Goal: Information Seeking & Learning: Find specific fact

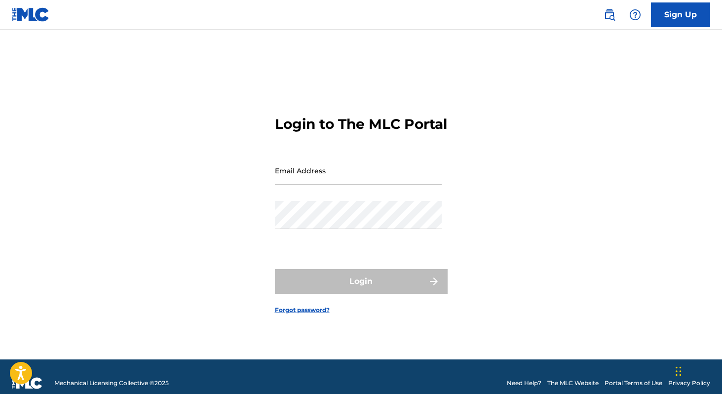
click at [608, 15] on img at bounding box center [609, 15] width 12 height 12
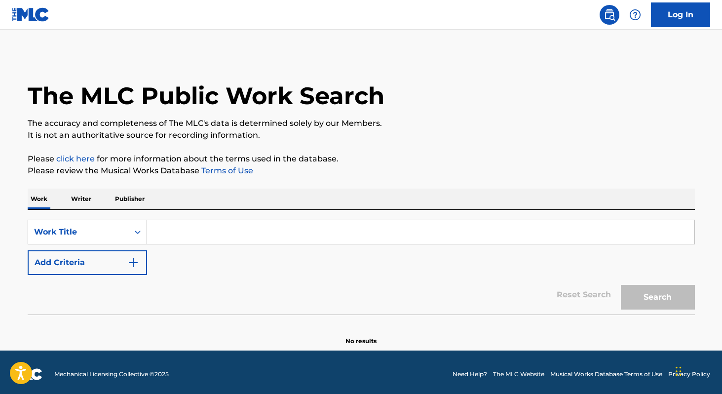
click at [138, 196] on p "Publisher" at bounding box center [130, 198] width 36 height 21
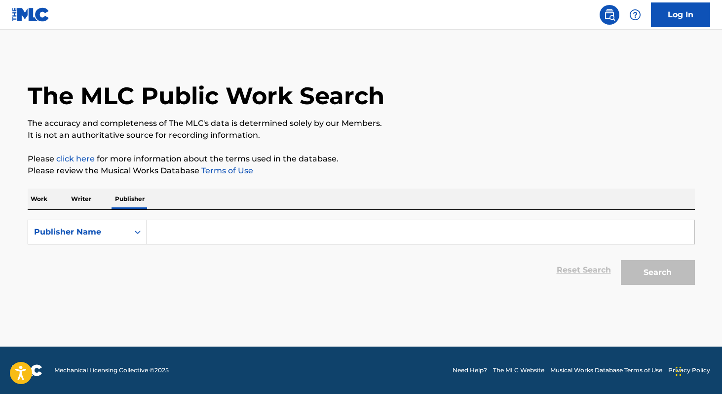
click at [176, 227] on input "Search Form" at bounding box center [420, 232] width 547 height 24
paste input "1225423390"
type input "1225423390"
click at [130, 245] on form "SearchWithCriteriabf62150d-35d9-4366-8536-eeeb68b846ee Publisher Name 122542339…" at bounding box center [361, 254] width 667 height 70
click at [140, 222] on div "Search Form" at bounding box center [138, 232] width 18 height 24
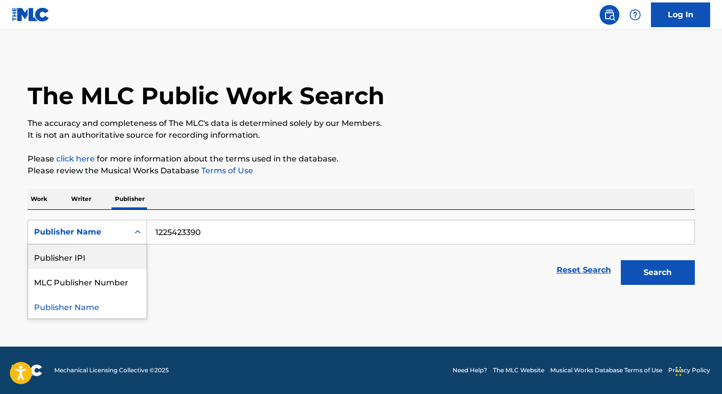
click at [114, 257] on div "Publisher IPI" at bounding box center [87, 256] width 118 height 25
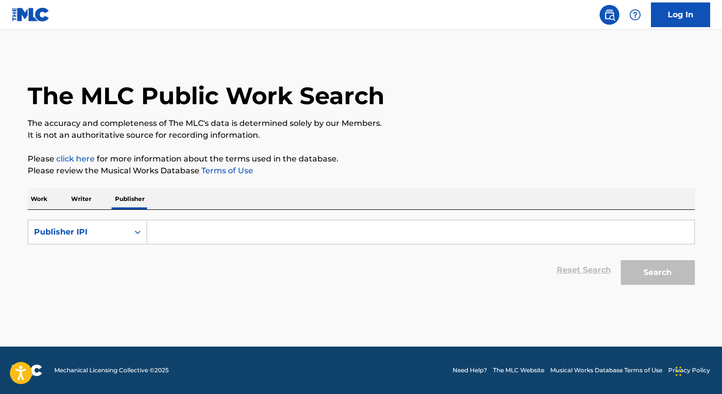
click at [199, 232] on input "Search Form" at bounding box center [420, 232] width 547 height 24
paste input "1225423390"
click at [685, 266] on button "Search" at bounding box center [657, 272] width 74 height 25
drag, startPoint x: 253, startPoint y: 233, endPoint x: 0, endPoint y: 218, distance: 253.5
click at [0, 218] on main "The MLC Public Work Search The accuracy and completeness of The MLC's data is d…" at bounding box center [361, 188] width 722 height 317
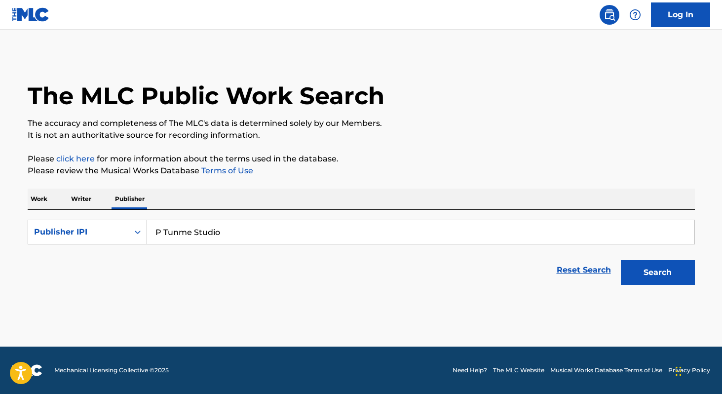
click at [186, 233] on input "P Tunme Studio" at bounding box center [420, 232] width 547 height 24
type input "P Tune Studio"
click at [658, 268] on button "Search" at bounding box center [657, 272] width 74 height 25
click at [139, 233] on icon "Search Form" at bounding box center [138, 232] width 10 height 10
click at [121, 255] on div "Publisher Name" at bounding box center [87, 256] width 118 height 25
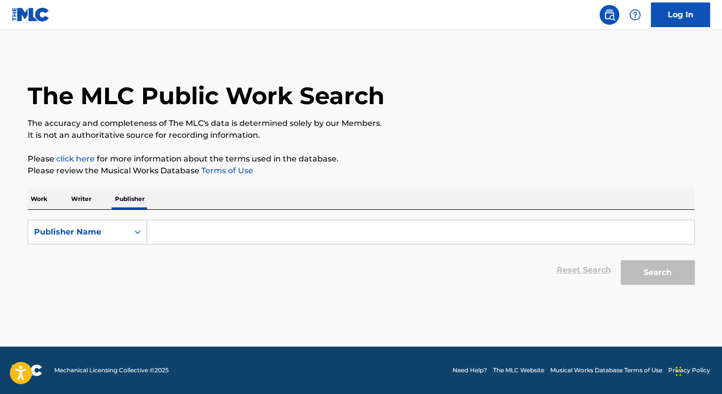
click at [452, 227] on input "Search Form" at bounding box center [420, 232] width 547 height 24
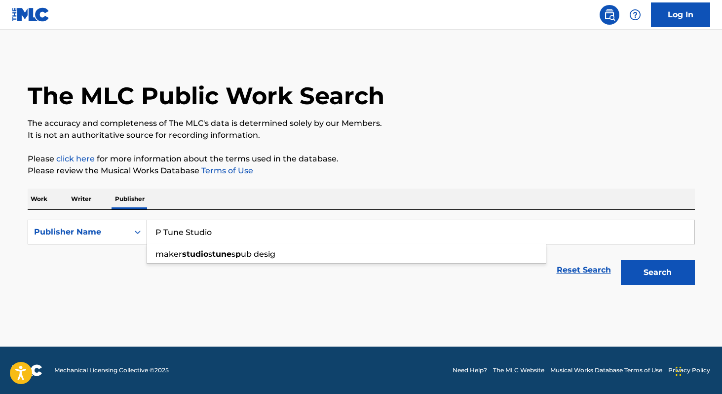
type input "P Tune Studio"
click at [365, 309] on main "The MLC Public Work Search The accuracy and completeness of The MLC's data is d…" at bounding box center [361, 188] width 722 height 317
click at [668, 281] on button "Search" at bounding box center [657, 272] width 74 height 25
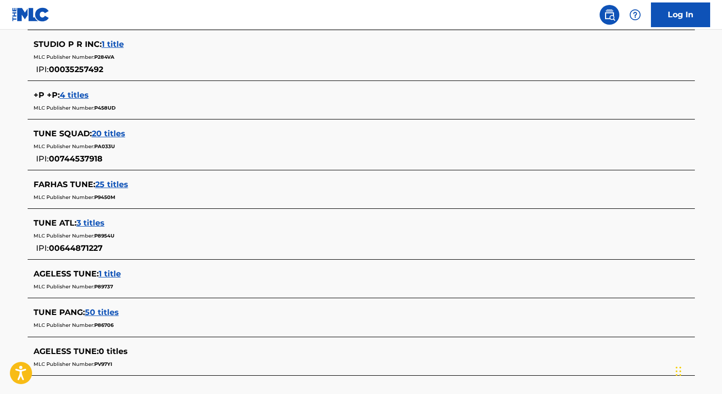
scroll to position [501, 0]
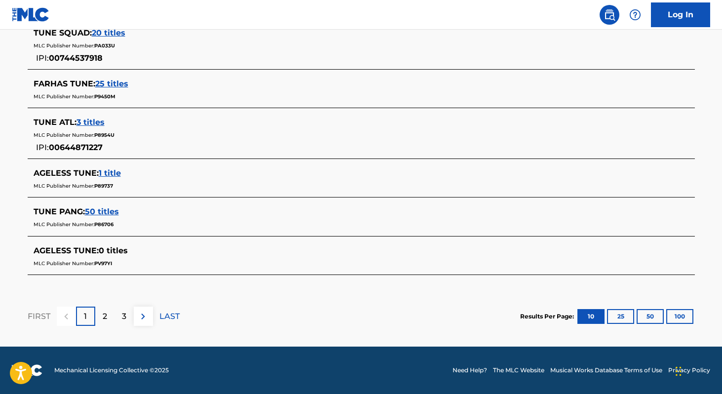
click at [109, 326] on div "FIRST 1 2 3 LAST" at bounding box center [104, 316] width 152 height 51
click at [101, 316] on div "2" at bounding box center [104, 315] width 19 height 19
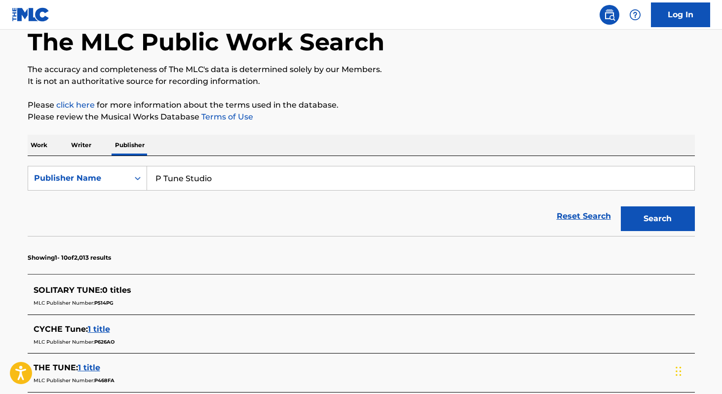
scroll to position [49, 0]
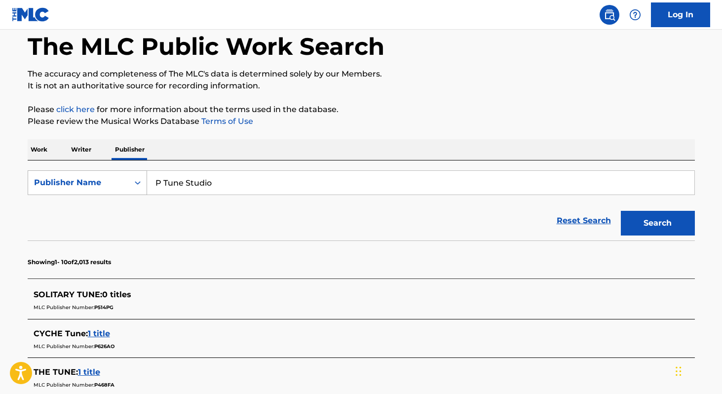
click at [143, 181] on div "Search Form" at bounding box center [138, 183] width 18 height 18
click at [106, 210] on div "Publisher IPI" at bounding box center [87, 207] width 118 height 25
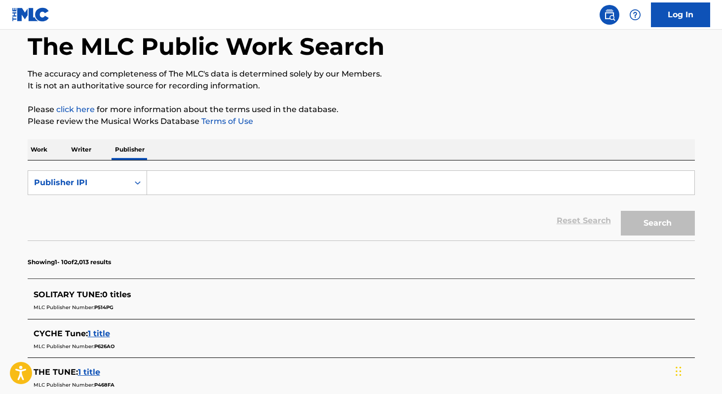
click at [231, 167] on div "SearchWithCriteria38429719-7965-4228-8a6b-04a4a1173f4c Publisher IPI Reset Sear…" at bounding box center [361, 200] width 667 height 80
click at [245, 187] on input "Search Form" at bounding box center [420, 183] width 547 height 24
paste input "1225423390"
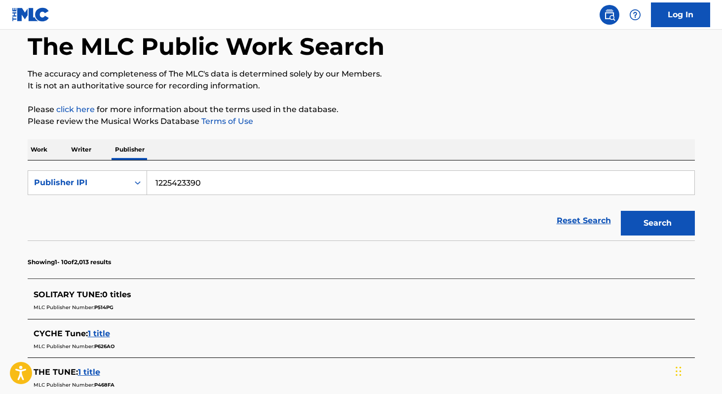
type input "1225423390"
click at [675, 223] on button "Search" at bounding box center [657, 223] width 74 height 25
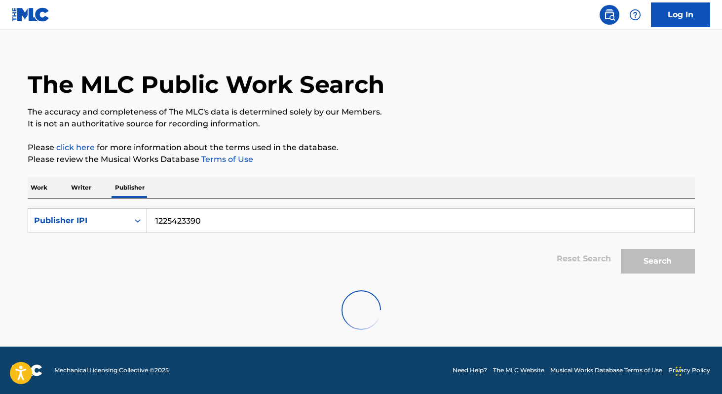
scroll to position [0, 0]
